Goal: Navigation & Orientation: Find specific page/section

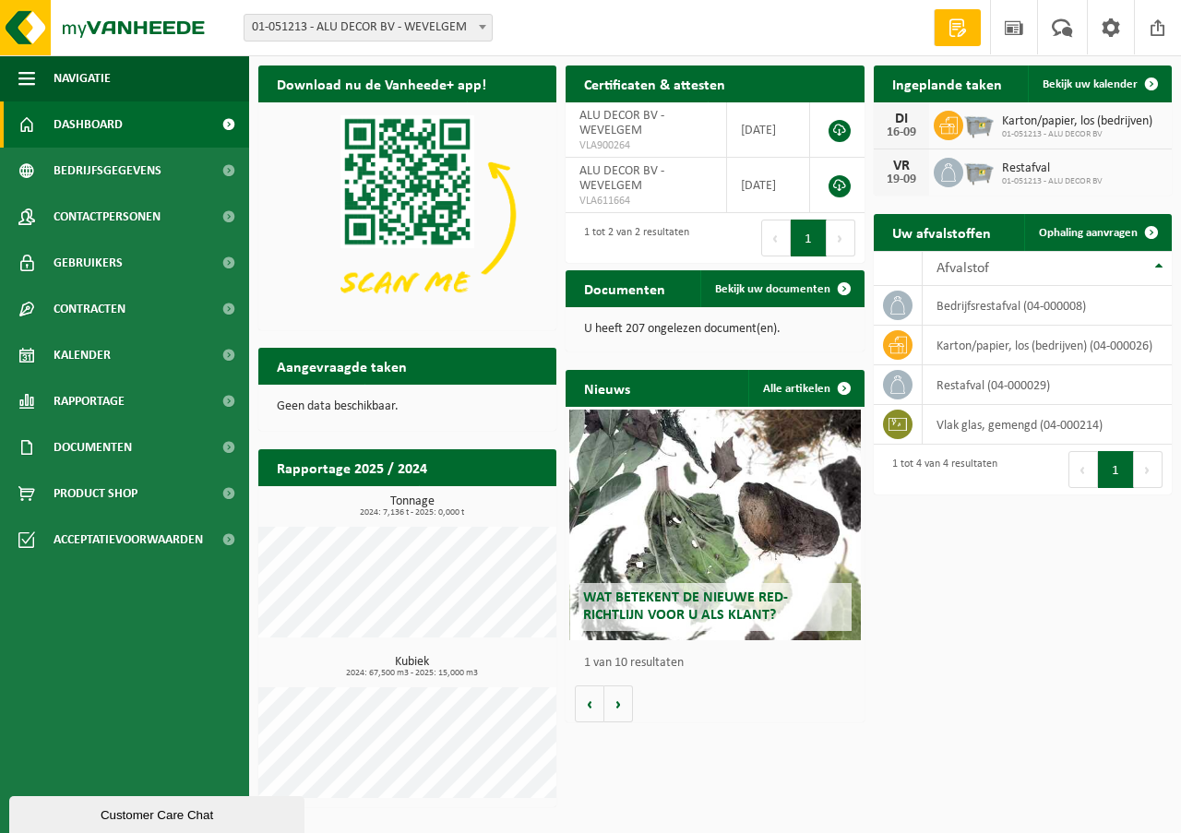
click at [1034, 130] on span "01-051213 - ALU DECOR BV" at bounding box center [1077, 134] width 150 height 11
click at [1093, 88] on span "Bekijk uw kalender" at bounding box center [1090, 84] width 95 height 12
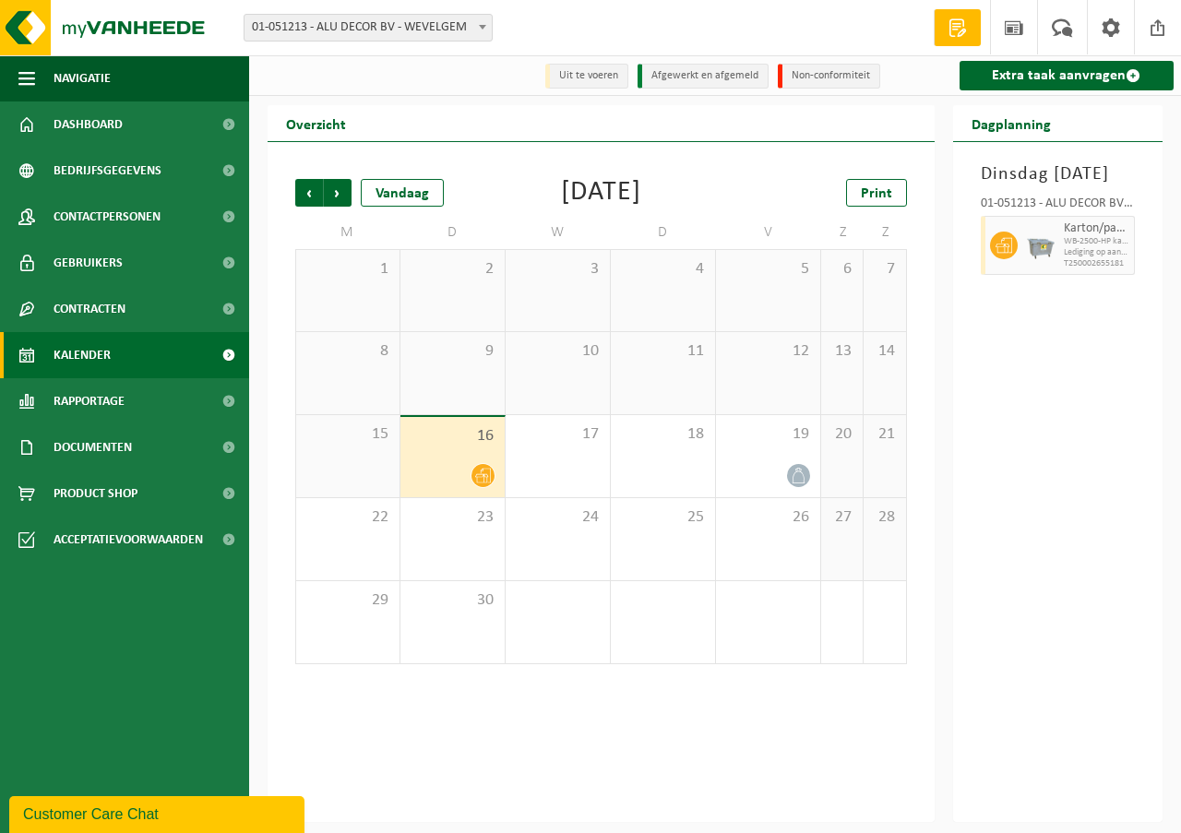
click at [1009, 254] on icon at bounding box center [1004, 246] width 17 height 16
click at [1155, 30] on span at bounding box center [1158, 27] width 28 height 54
